Goal: Navigation & Orientation: Find specific page/section

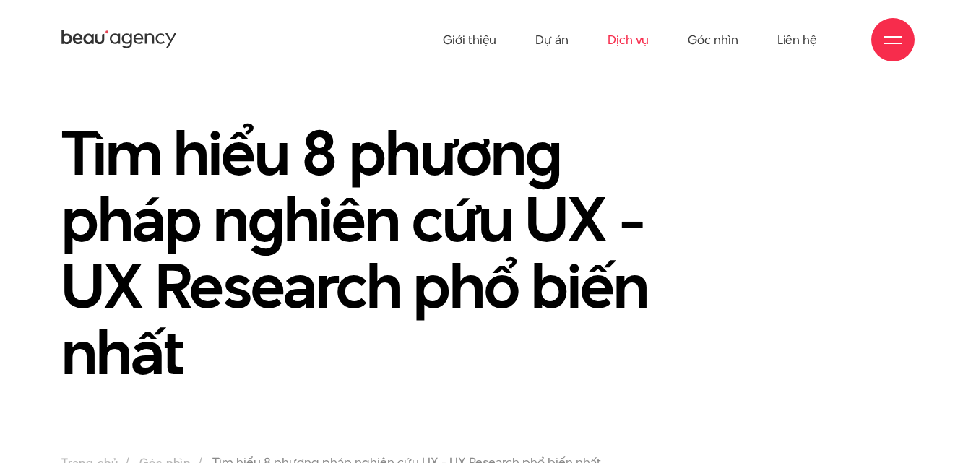
click at [633, 41] on link "Dịch vụ" at bounding box center [628, 40] width 41 height 80
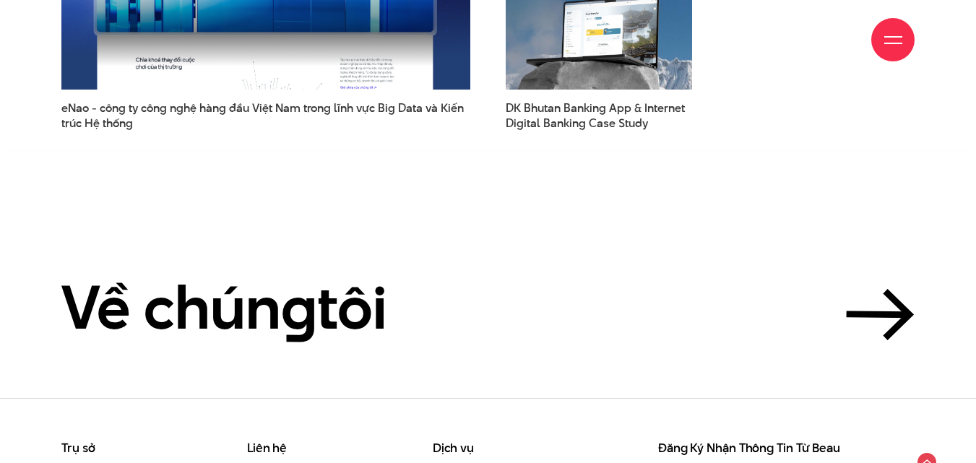
scroll to position [3908, 0]
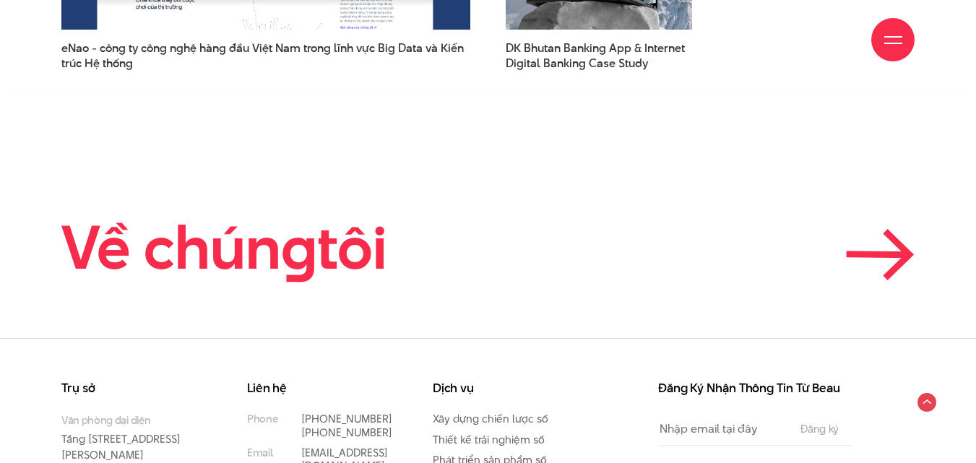
click at [895, 241] on icon at bounding box center [880, 254] width 69 height 51
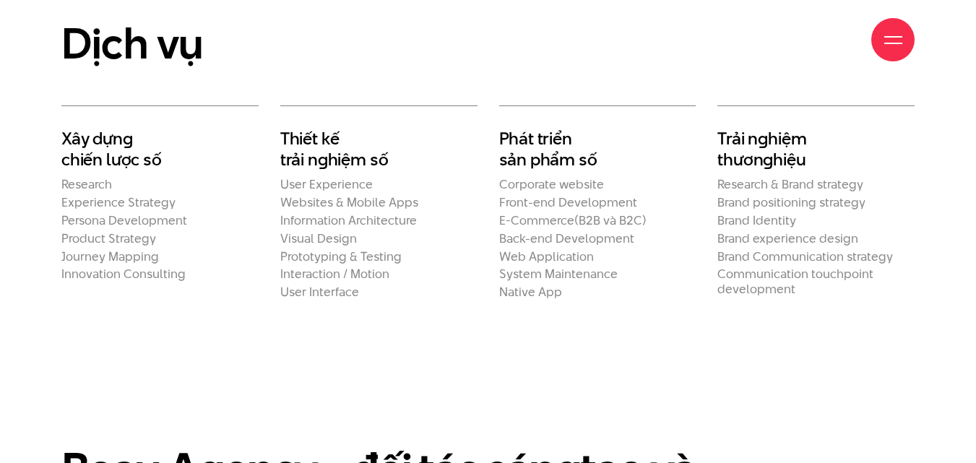
scroll to position [2530, 0]
